Goal: Obtain resource: Download file/media

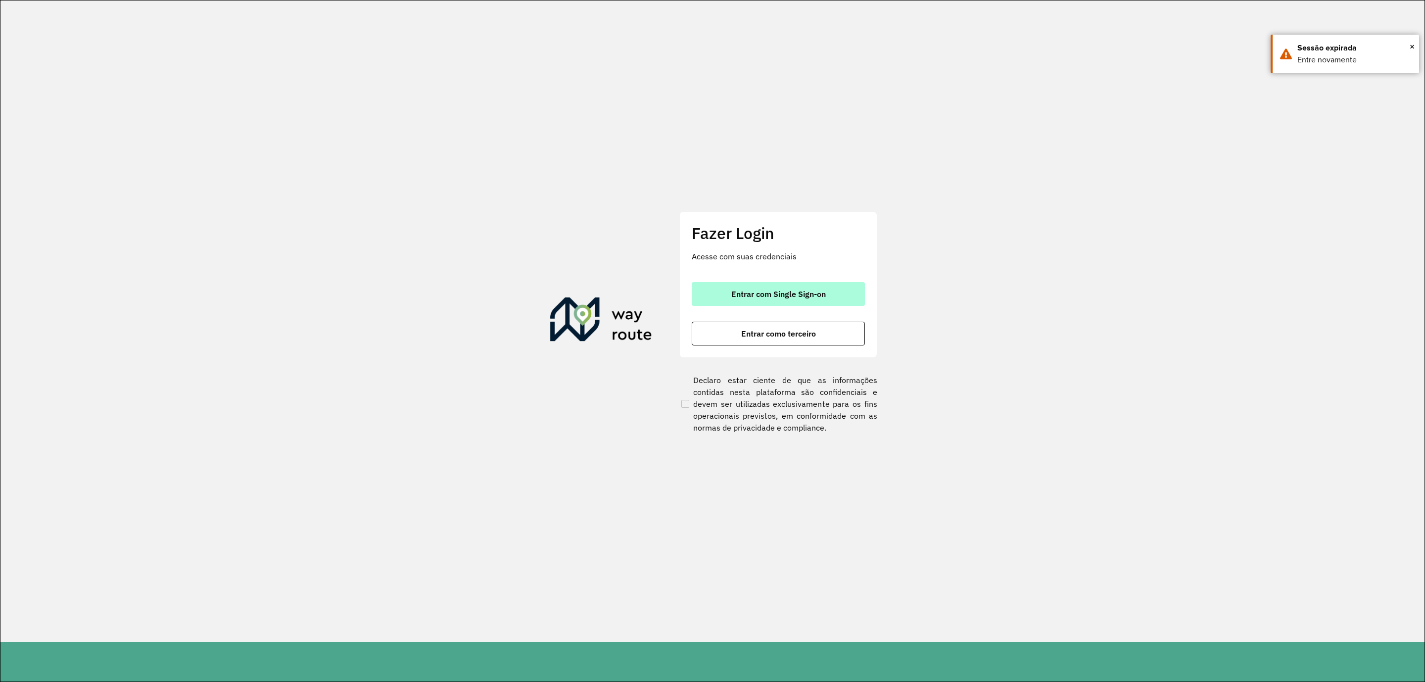
click at [809, 291] on span "Entrar com Single Sign-on" at bounding box center [778, 294] width 94 height 8
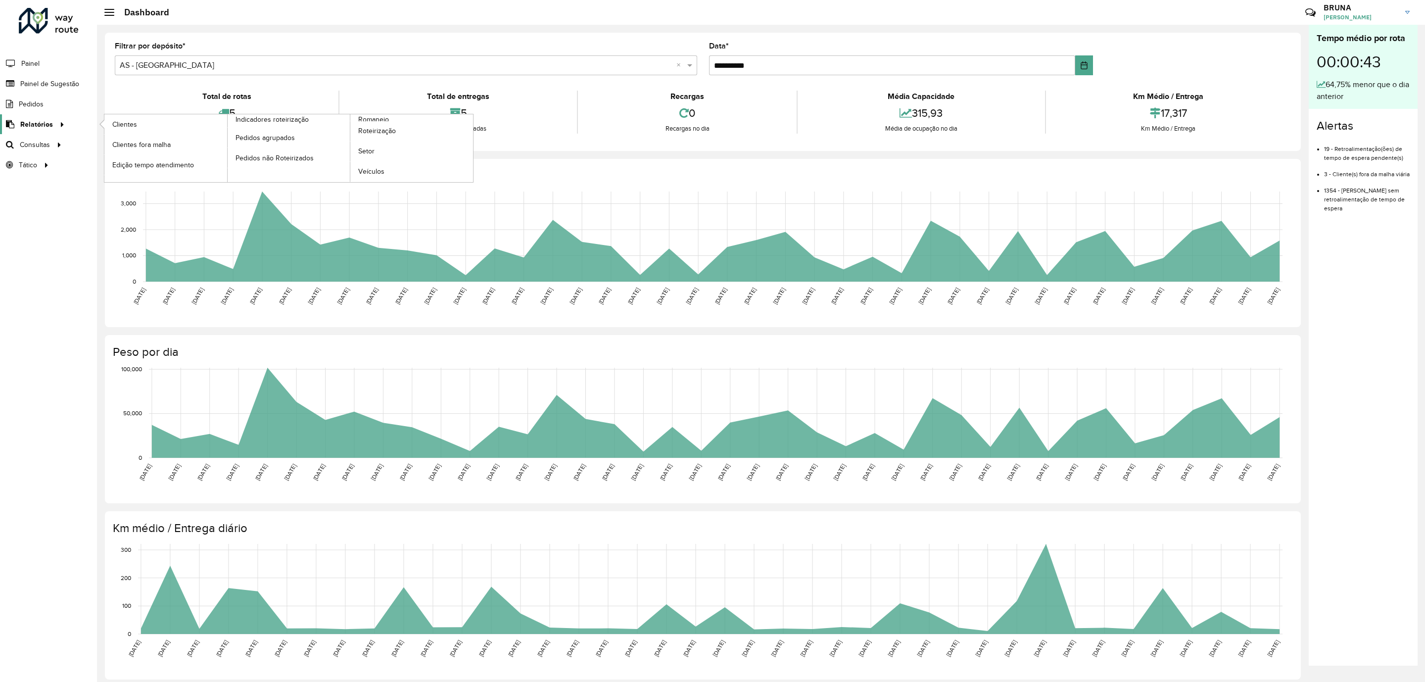
click at [45, 125] on span "Relatórios" at bounding box center [36, 124] width 33 height 10
click at [134, 125] on span "Clientes" at bounding box center [125, 124] width 27 height 10
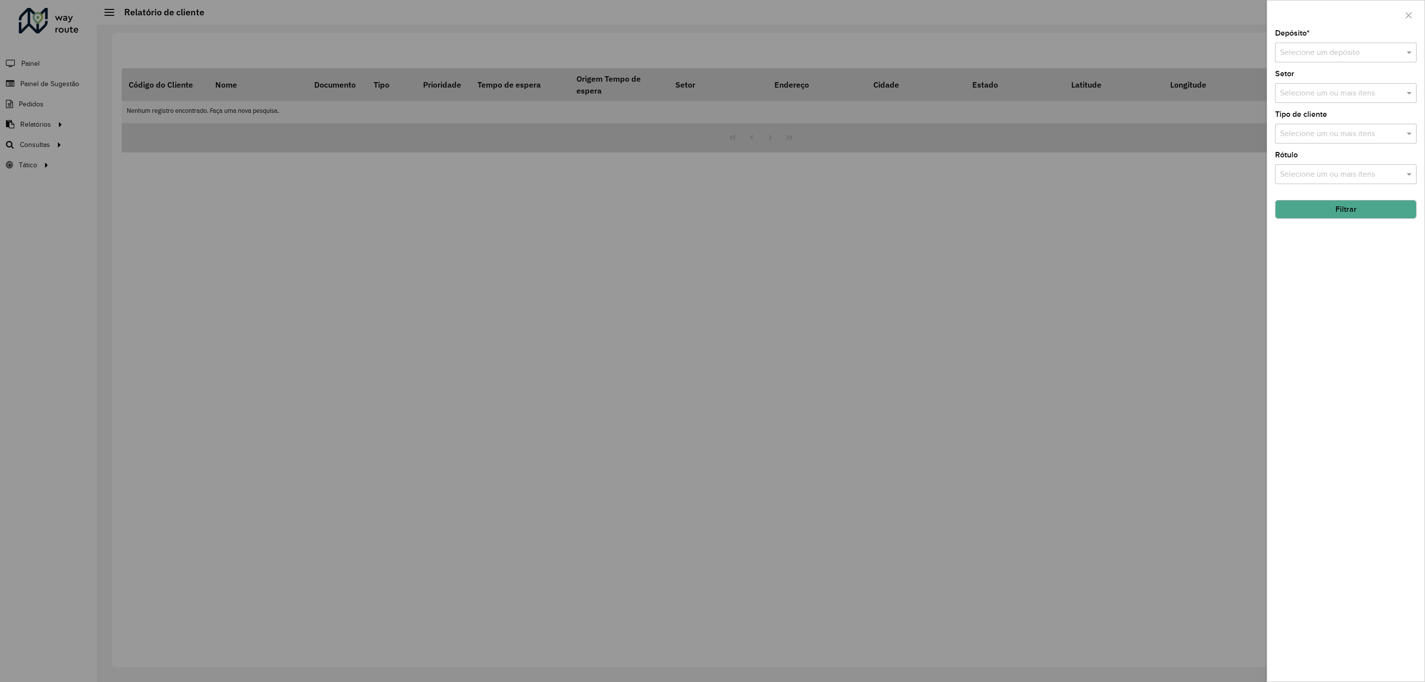
click at [1332, 57] on input "text" at bounding box center [1336, 53] width 112 height 12
click at [1332, 97] on span "CDD [GEOGRAPHIC_DATA]" at bounding box center [1327, 98] width 96 height 8
click at [1354, 211] on button "Filtrar" at bounding box center [1345, 209] width 141 height 19
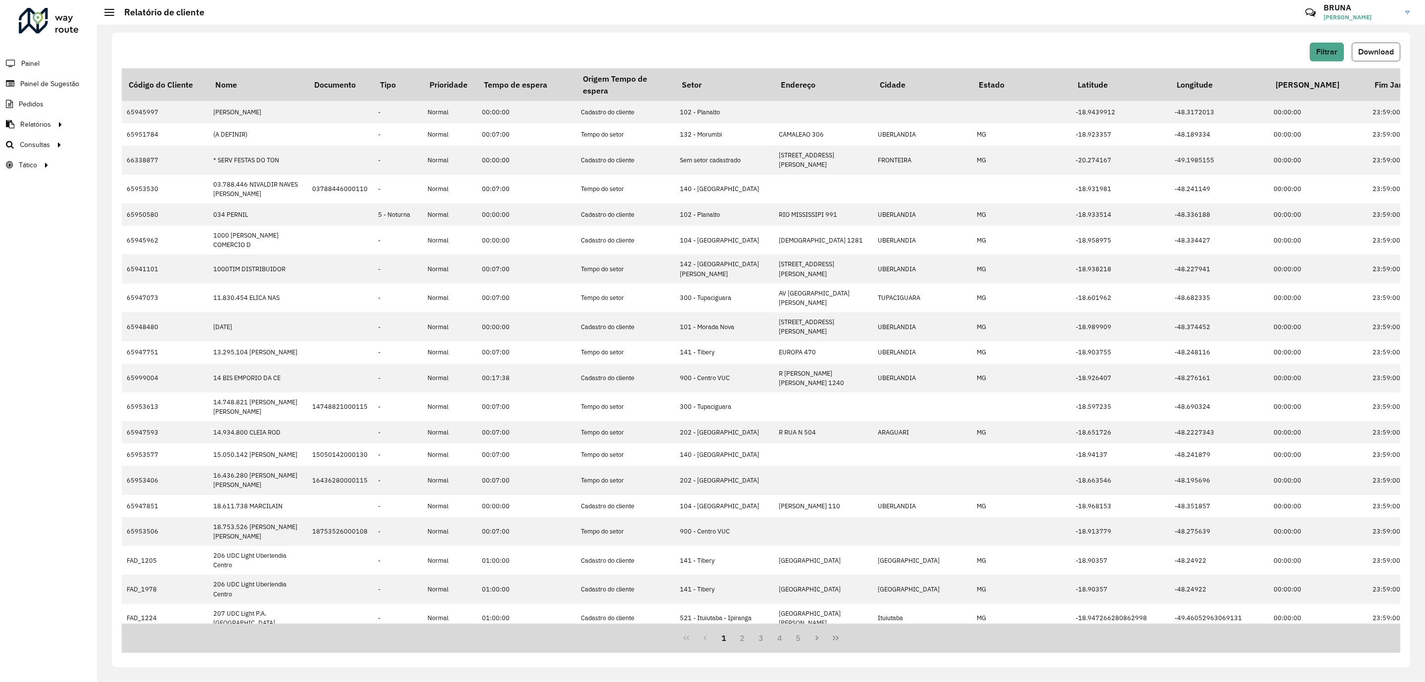
click at [1385, 55] on span "Download" at bounding box center [1376, 51] width 36 height 8
